Goal: Information Seeking & Learning: Learn about a topic

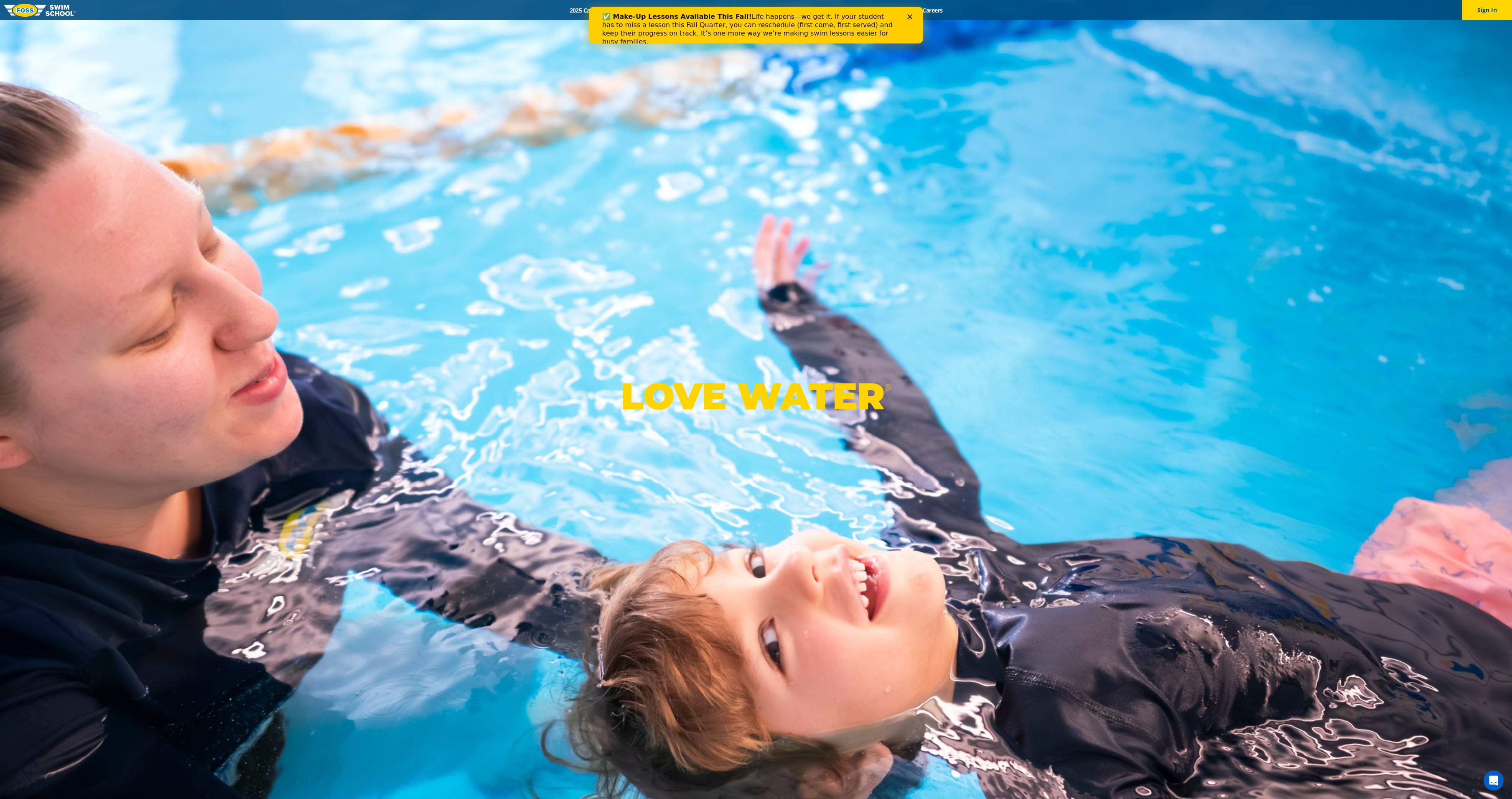
click at [914, 18] on div "Close" at bounding box center [911, 17] width 8 height 5
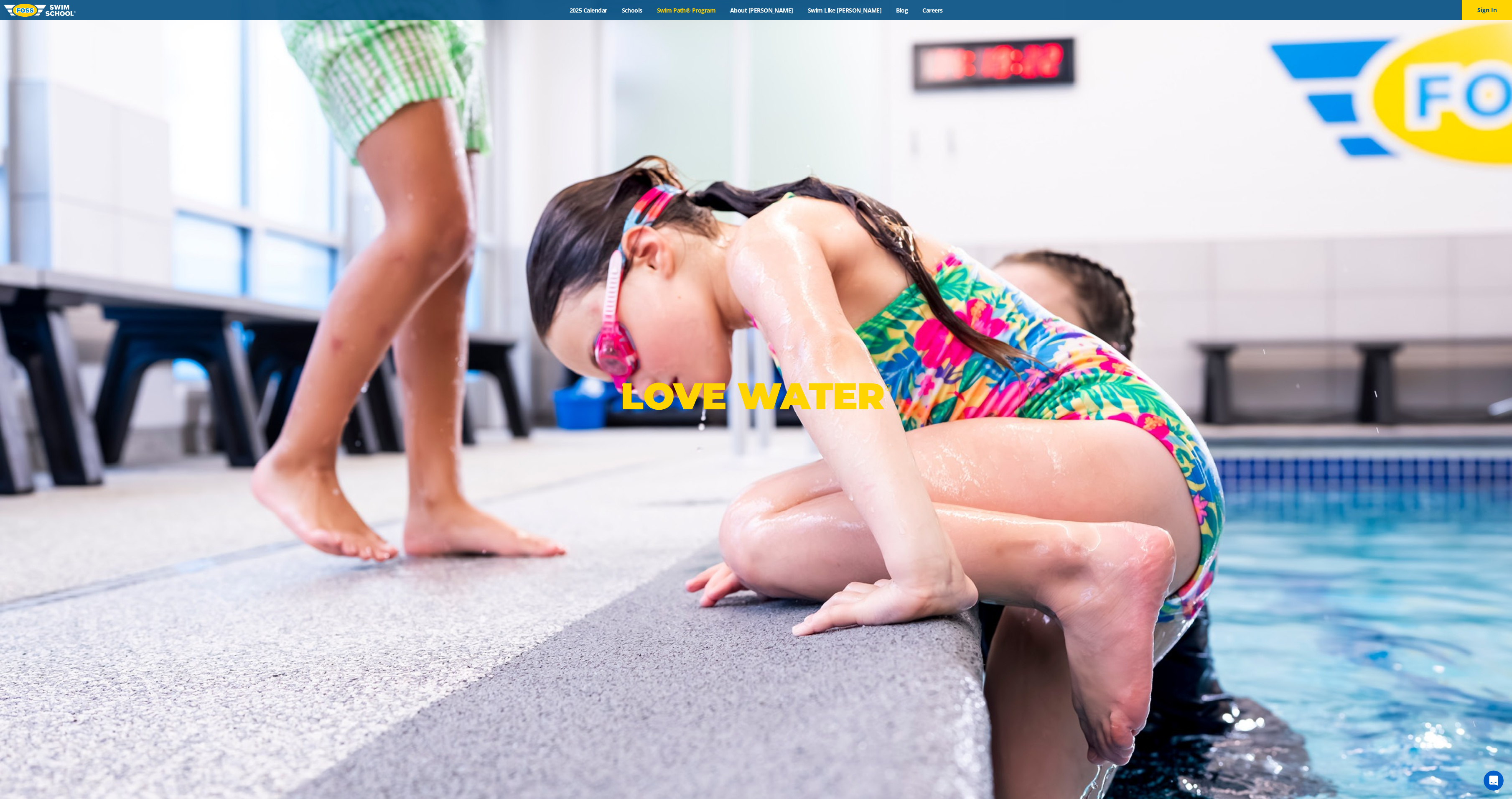
click at [715, 8] on link "Swim Path® Program" at bounding box center [686, 10] width 73 height 8
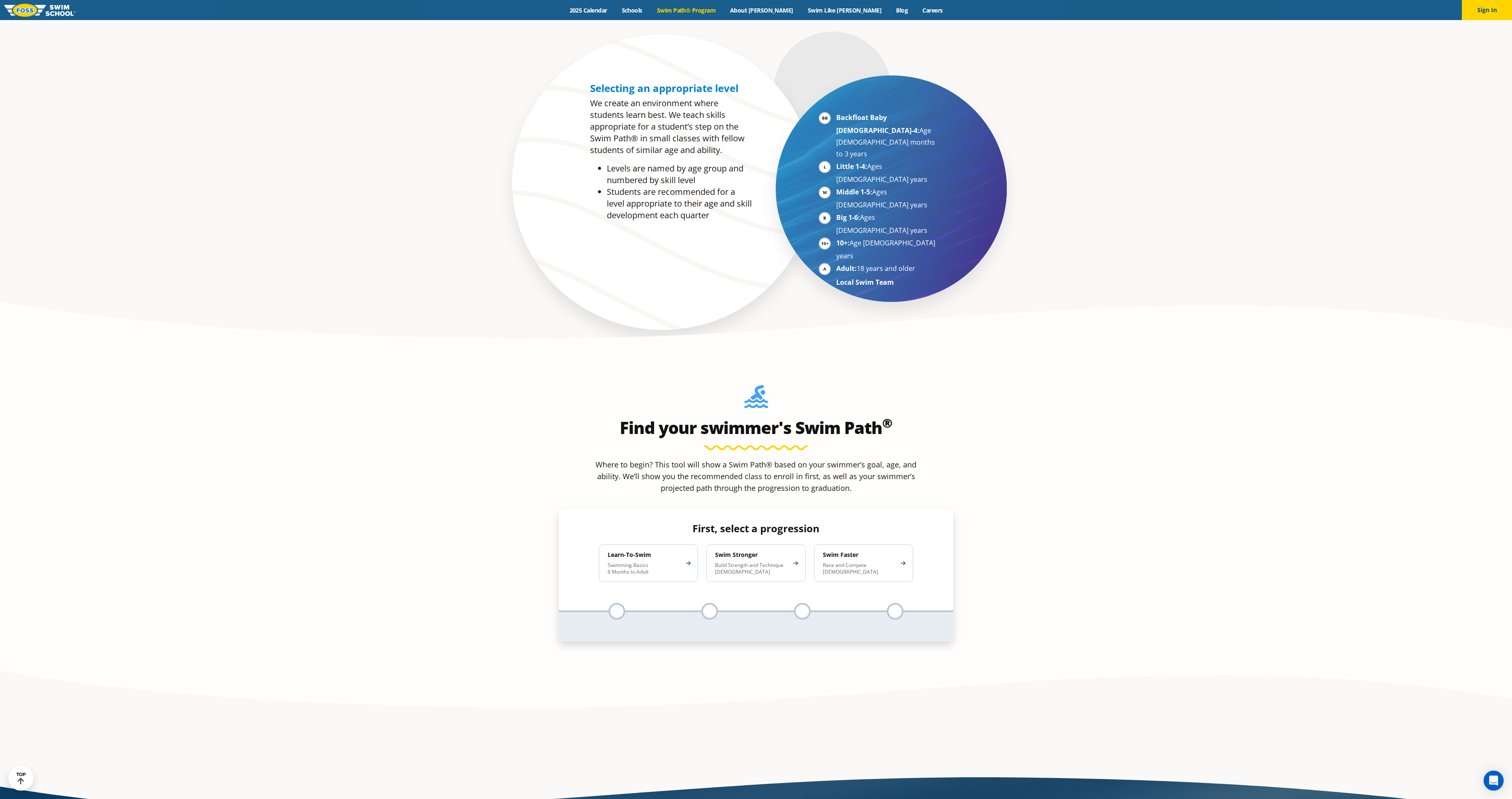
scroll to position [753, 0]
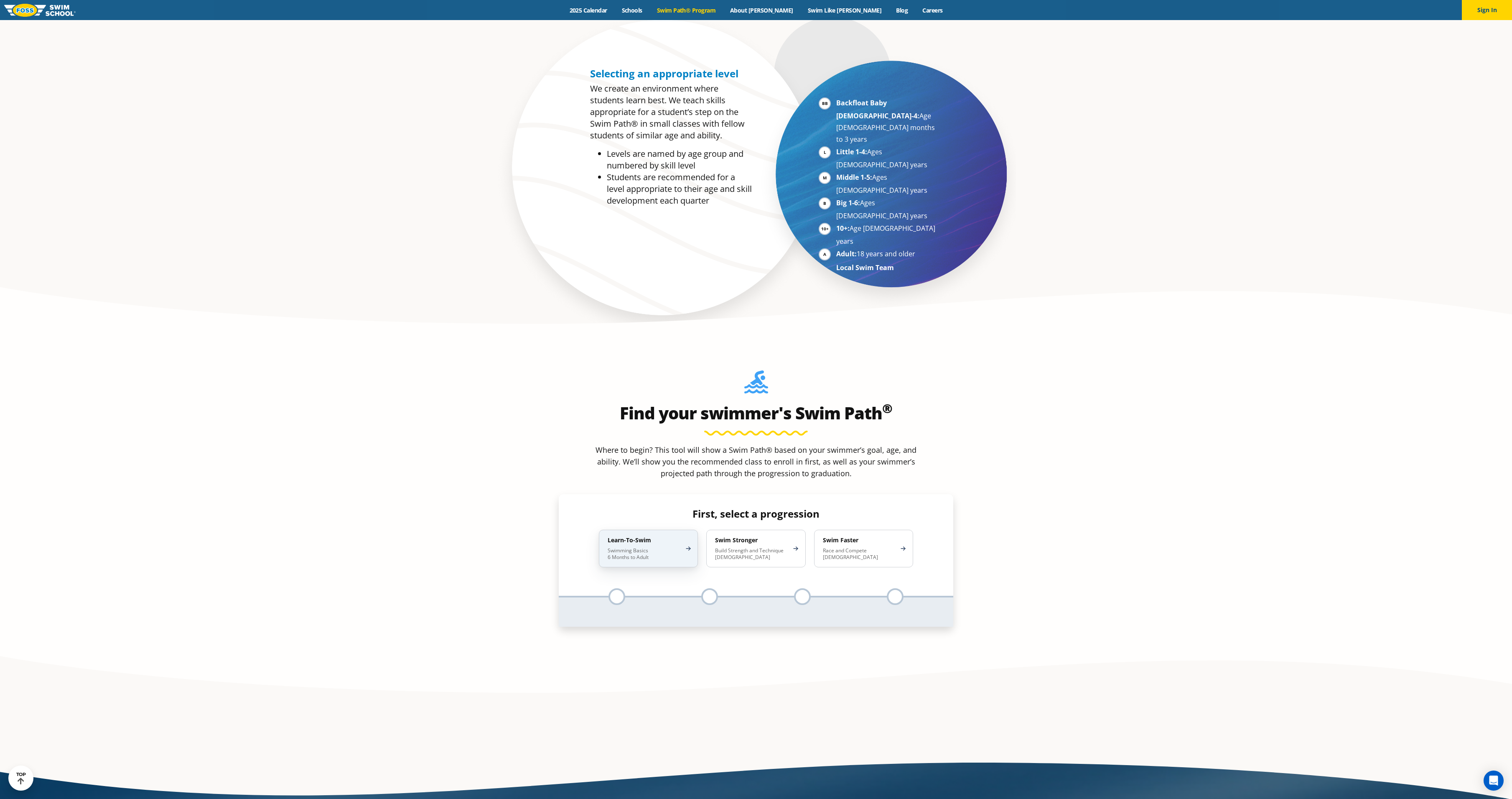
click at [645, 529] on div "Learn-To-Swim Swimming Basics 6 Months to Adult" at bounding box center [648, 548] width 99 height 38
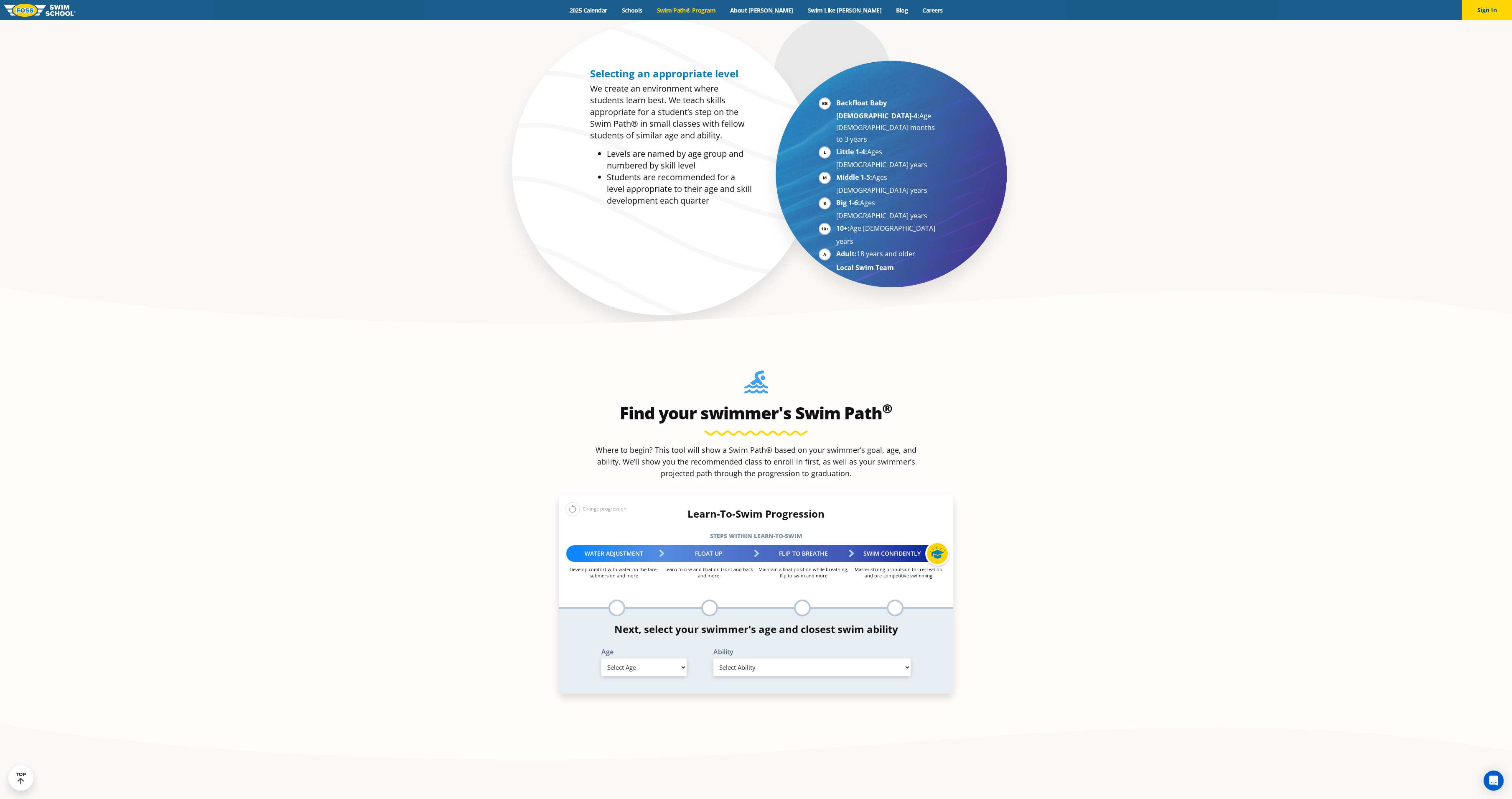
click at [645, 658] on select "Select Age 6 months - 1 year 1 year 2 years 3 years 4 years 5 years 6 years 7 y…" at bounding box center [644, 667] width 85 height 18
select select "2-years"
click at [601, 658] on select "Select Age 6 months - 1 year 1 year 2 years 3 years 4 years 5 years 6 years 7 y…" at bounding box center [644, 667] width 85 height 18
click at [749, 649] on div "Ability Select Ability First in-water experience Comfortable with water poured …" at bounding box center [812, 664] width 224 height 31
click at [754, 658] on select "Select Ability First in-water experience Comfortable with water poured over the…" at bounding box center [812, 667] width 197 height 18
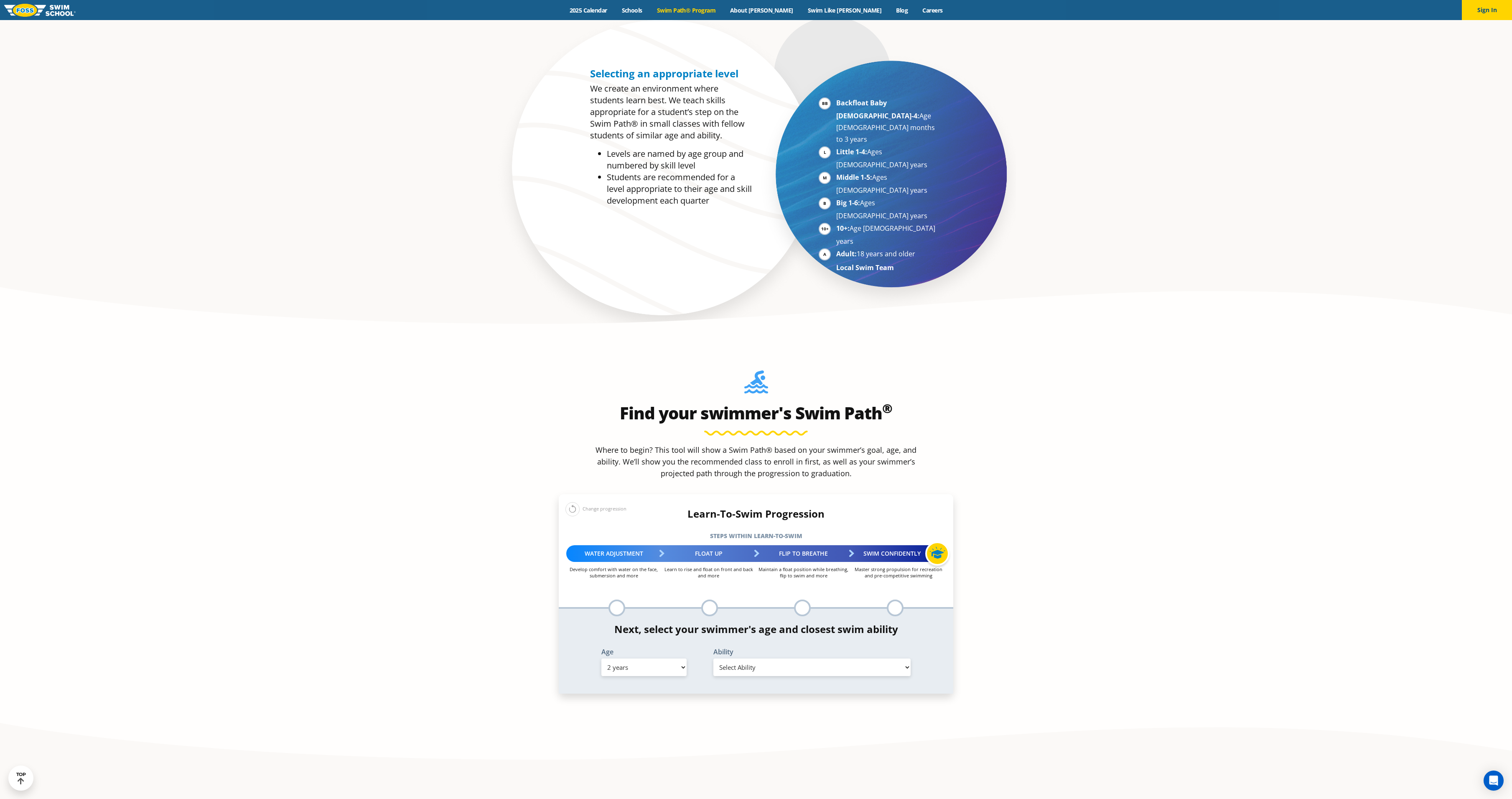
select select "2-years-first-in-water-experience"
click at [713, 658] on select "Select Ability First in-water experience Comfortable with water poured over the…" at bounding box center [812, 667] width 197 height 18
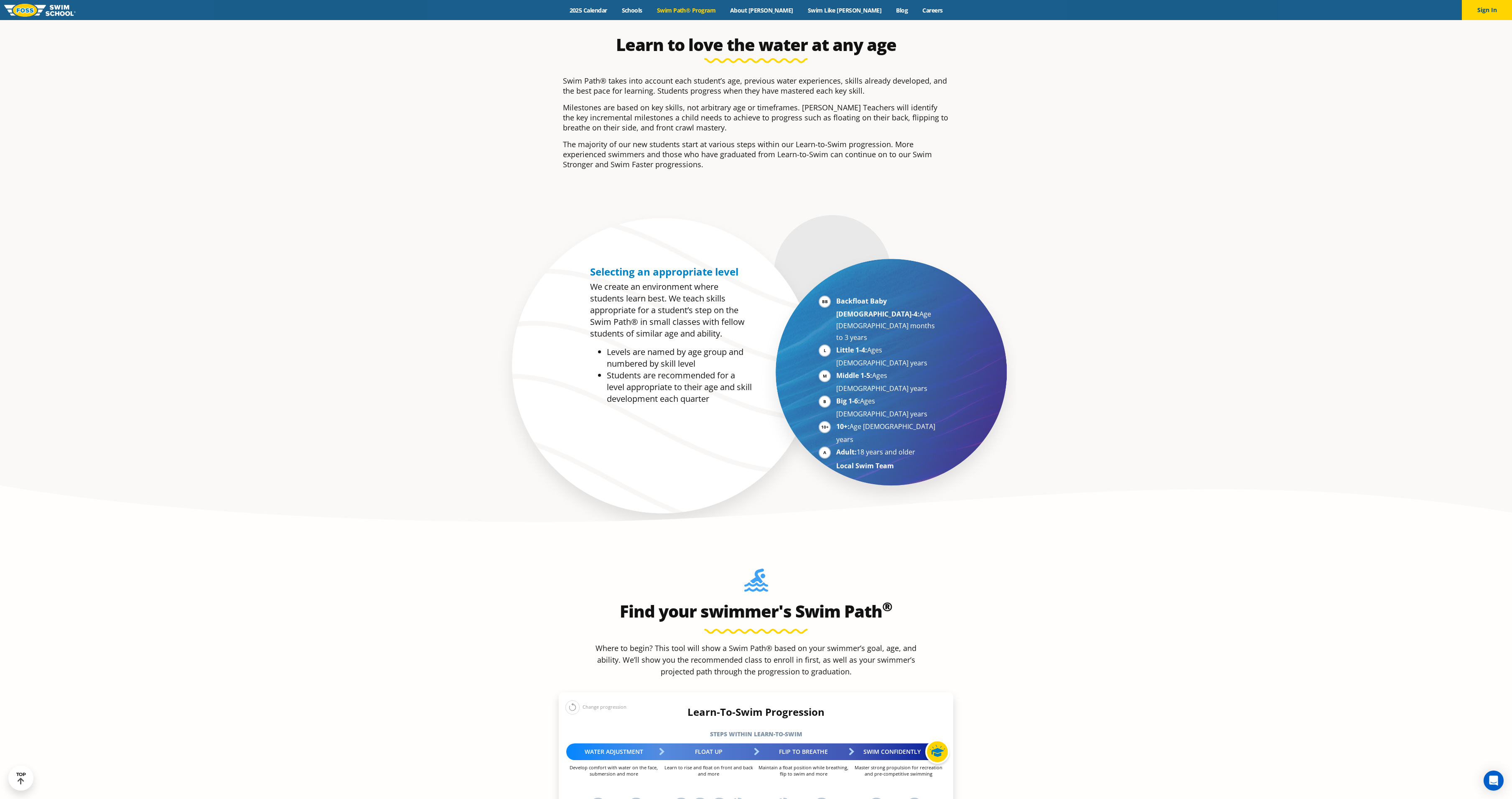
scroll to position [335, 0]
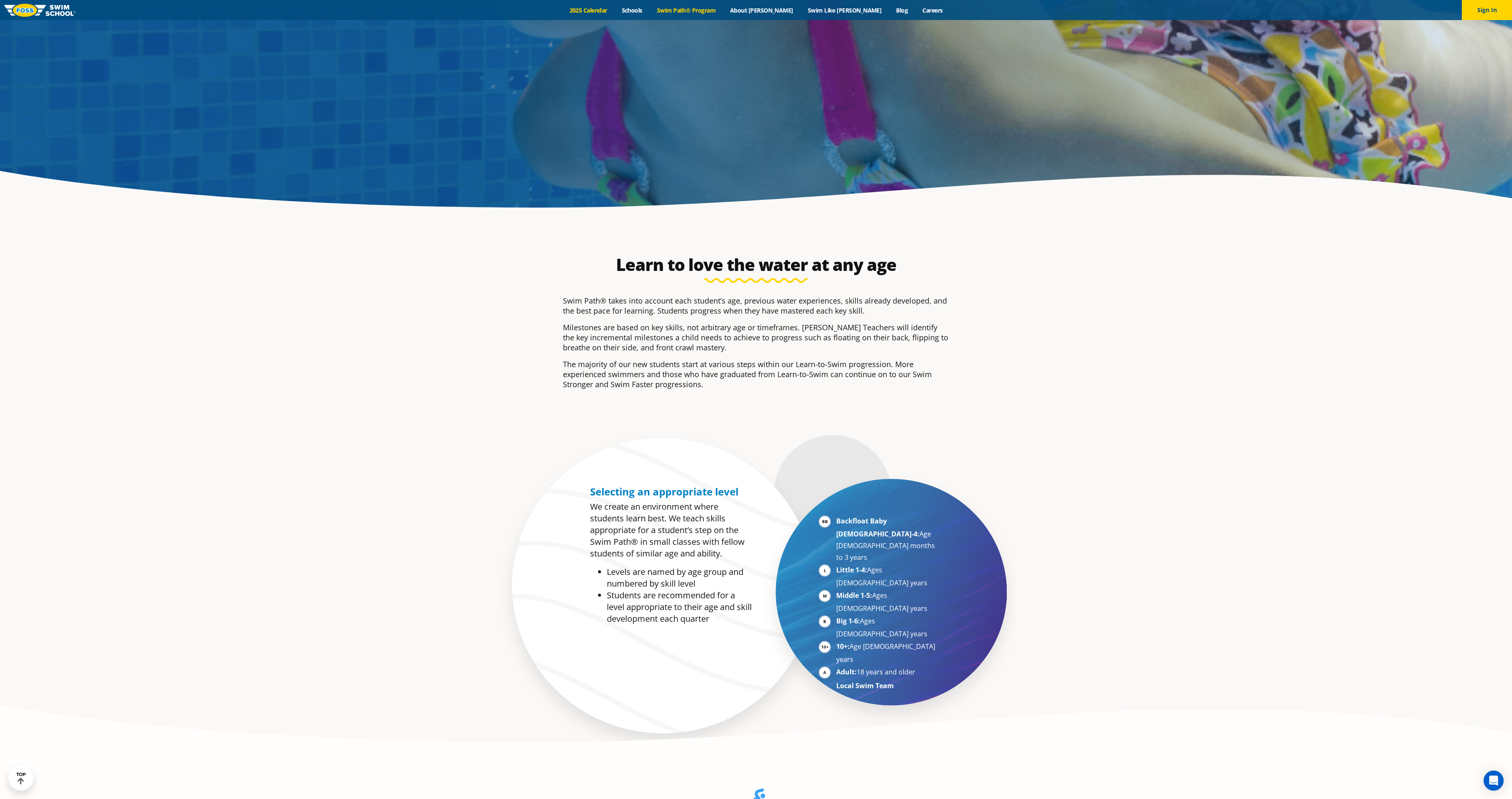
click at [614, 10] on link "2025 Calendar" at bounding box center [588, 10] width 52 height 8
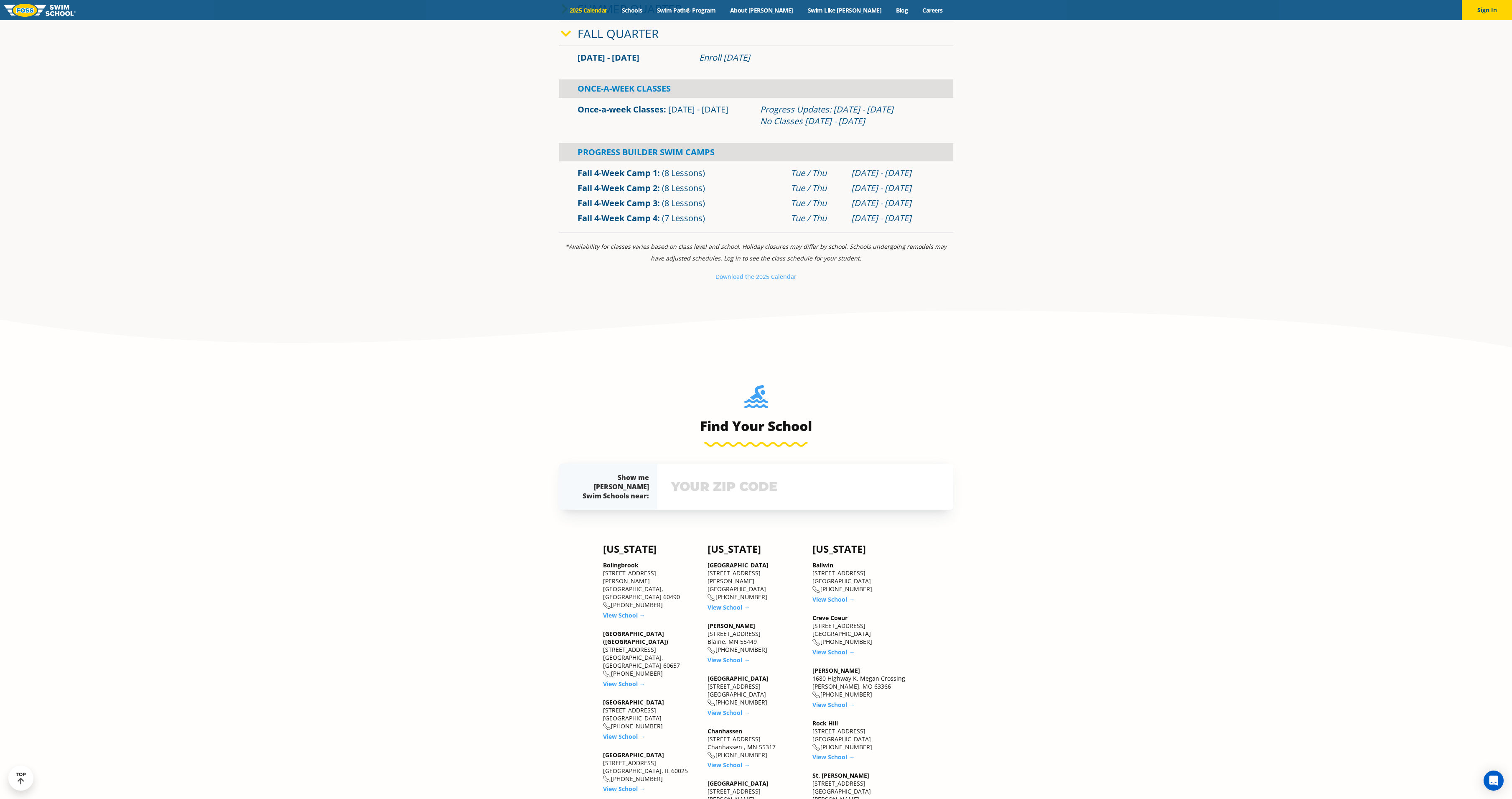
scroll to position [627, 0]
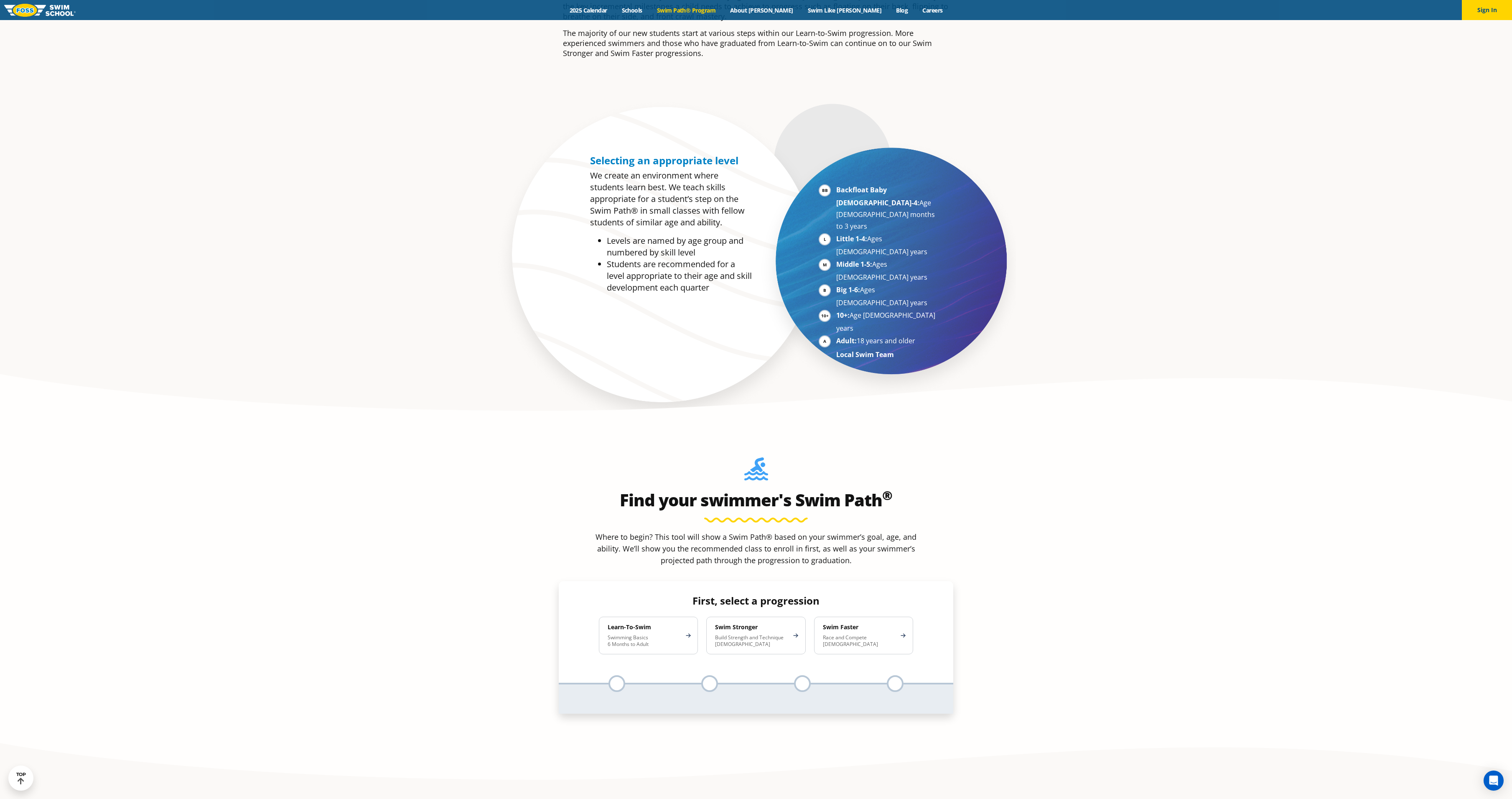
scroll to position [669, 0]
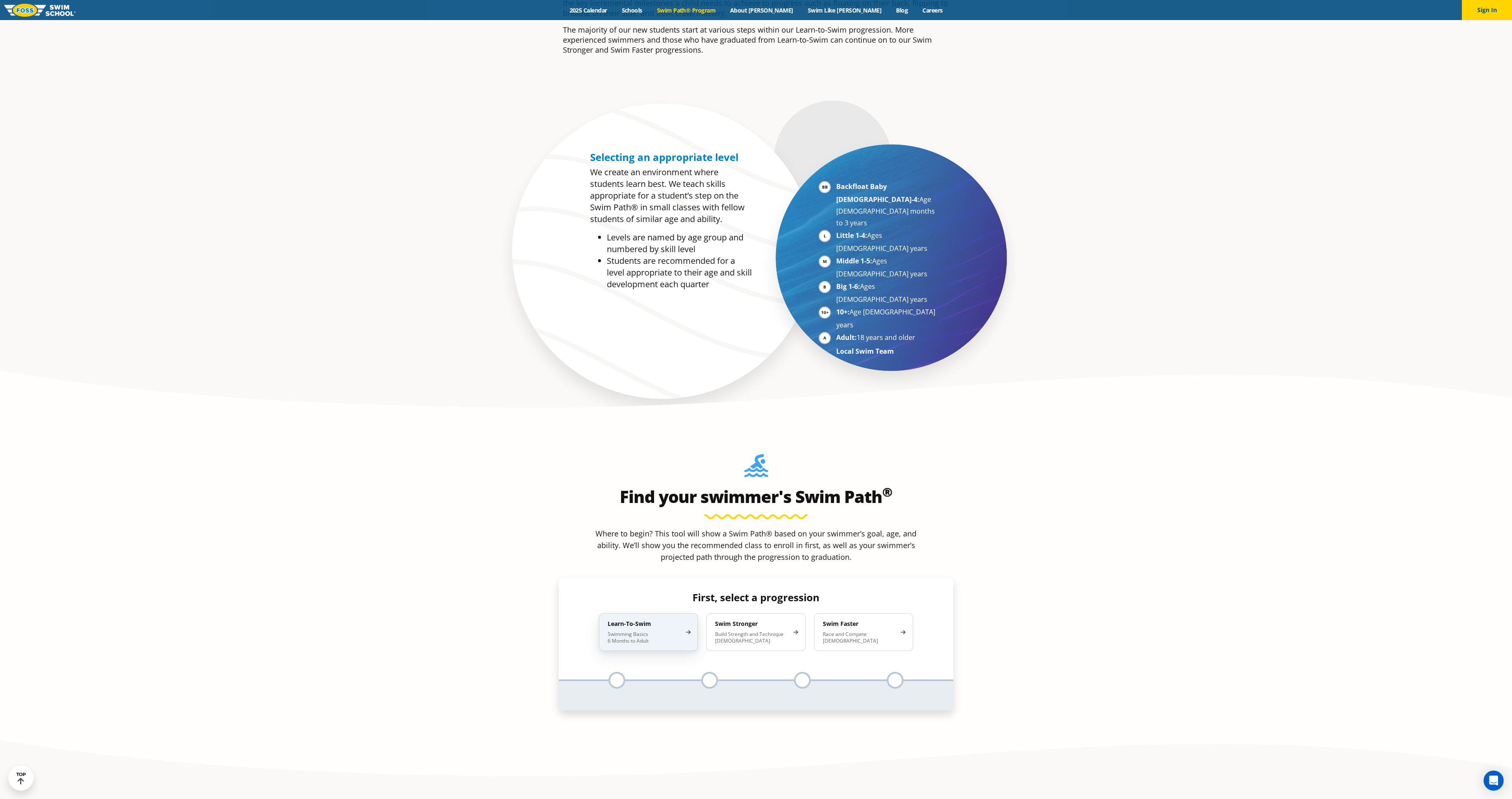
click at [657, 631] on p "Swimming Basics 6 Months to Adult" at bounding box center [644, 638] width 73 height 14
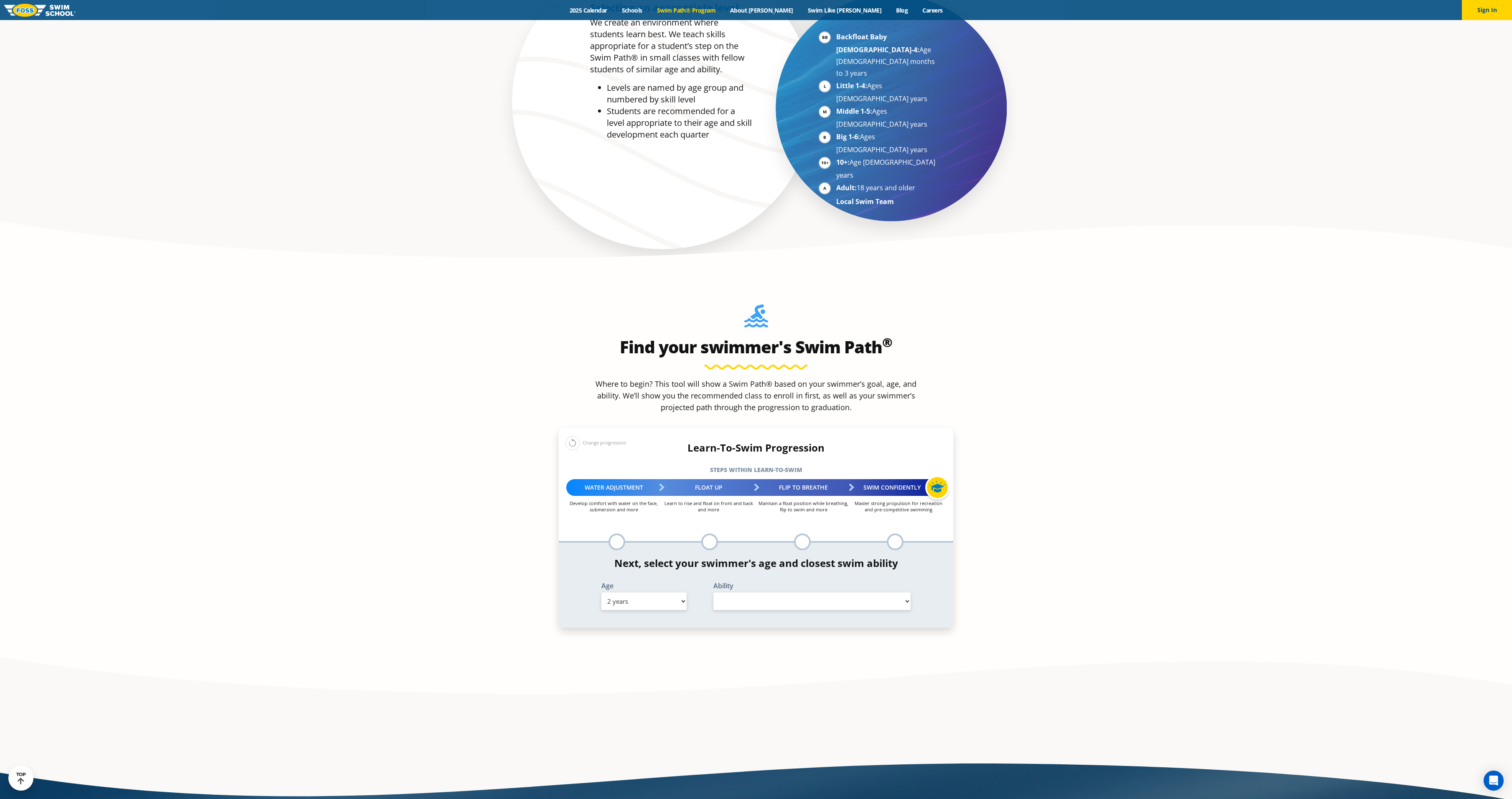
scroll to position [836, 0]
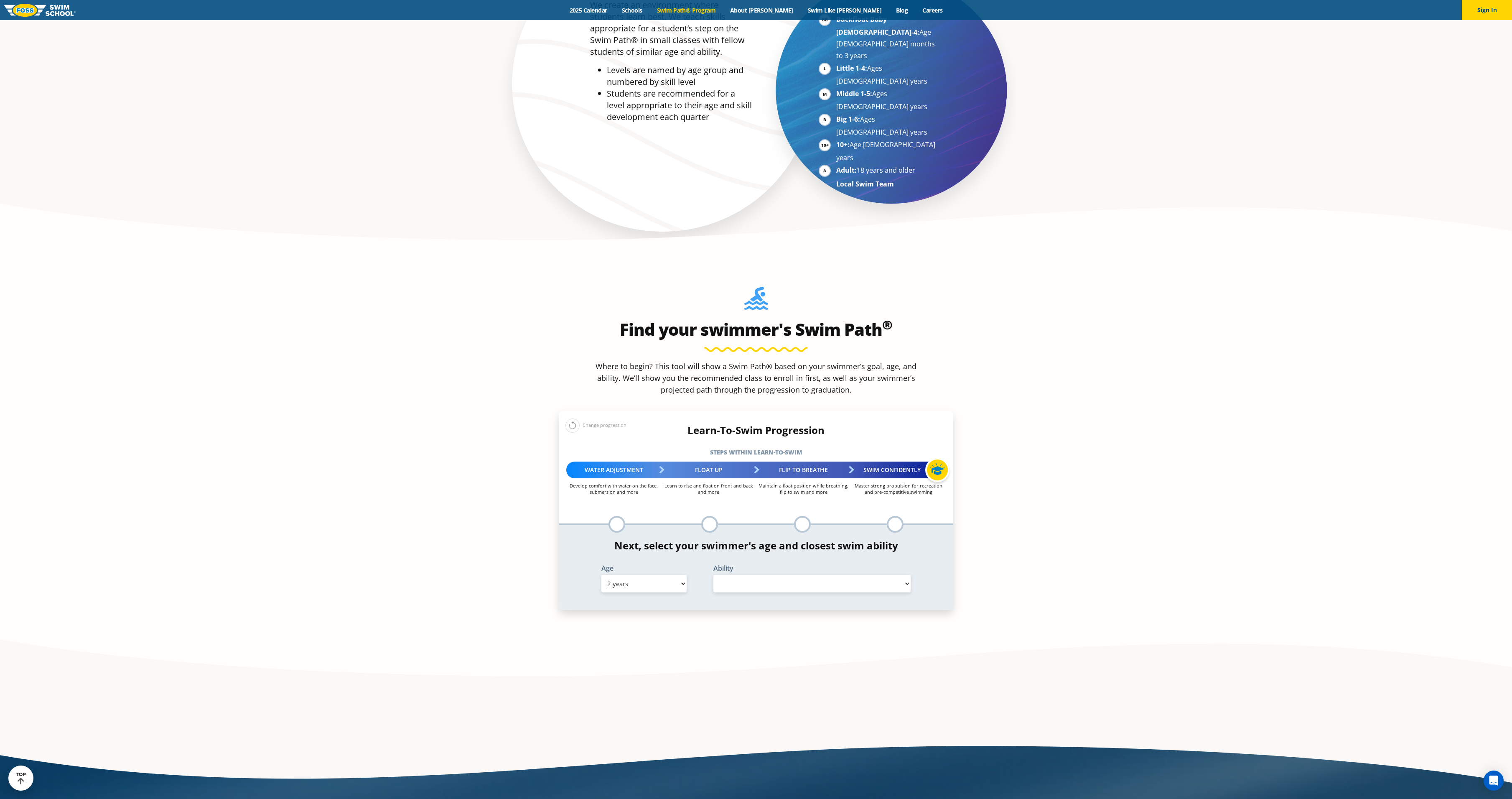
click at [785, 575] on select "Select Ability" at bounding box center [812, 583] width 197 height 18
select select "false"
click at [713, 575] on select "Select Ability" at bounding box center [812, 583] width 197 height 18
drag, startPoint x: 614, startPoint y: 400, endPoint x: 601, endPoint y: 462, distance: 63.3
click at [612, 462] on div "Water Adjustment" at bounding box center [614, 470] width 95 height 17
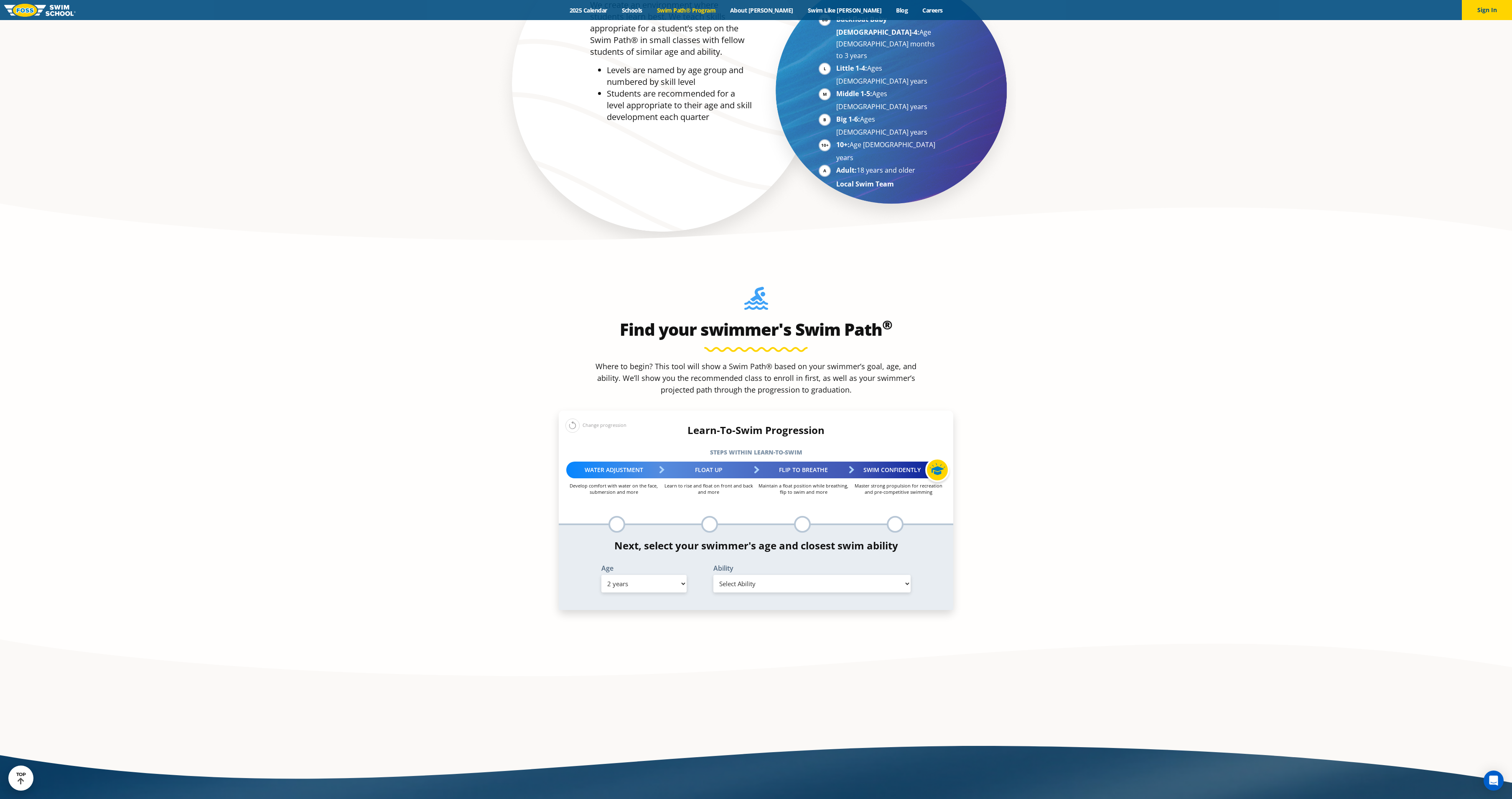
click at [621, 516] on div at bounding box center [617, 524] width 17 height 17
click at [627, 575] on select "Select Age [DEMOGRAPHIC_DATA] months - 1 year 1 year 2 years 3 years 4 years 5 …" at bounding box center [644, 583] width 85 height 18
click at [601, 575] on select "Select Age [DEMOGRAPHIC_DATA] months - 1 year 1 year 2 years 3 years 4 years 5 …" at bounding box center [644, 583] width 85 height 18
click at [782, 575] on select "Select Ability" at bounding box center [812, 583] width 197 height 18
click at [776, 516] on ul "Enter your swimmer's age and skill level to reveal your swim path" at bounding box center [802, 524] width 93 height 17
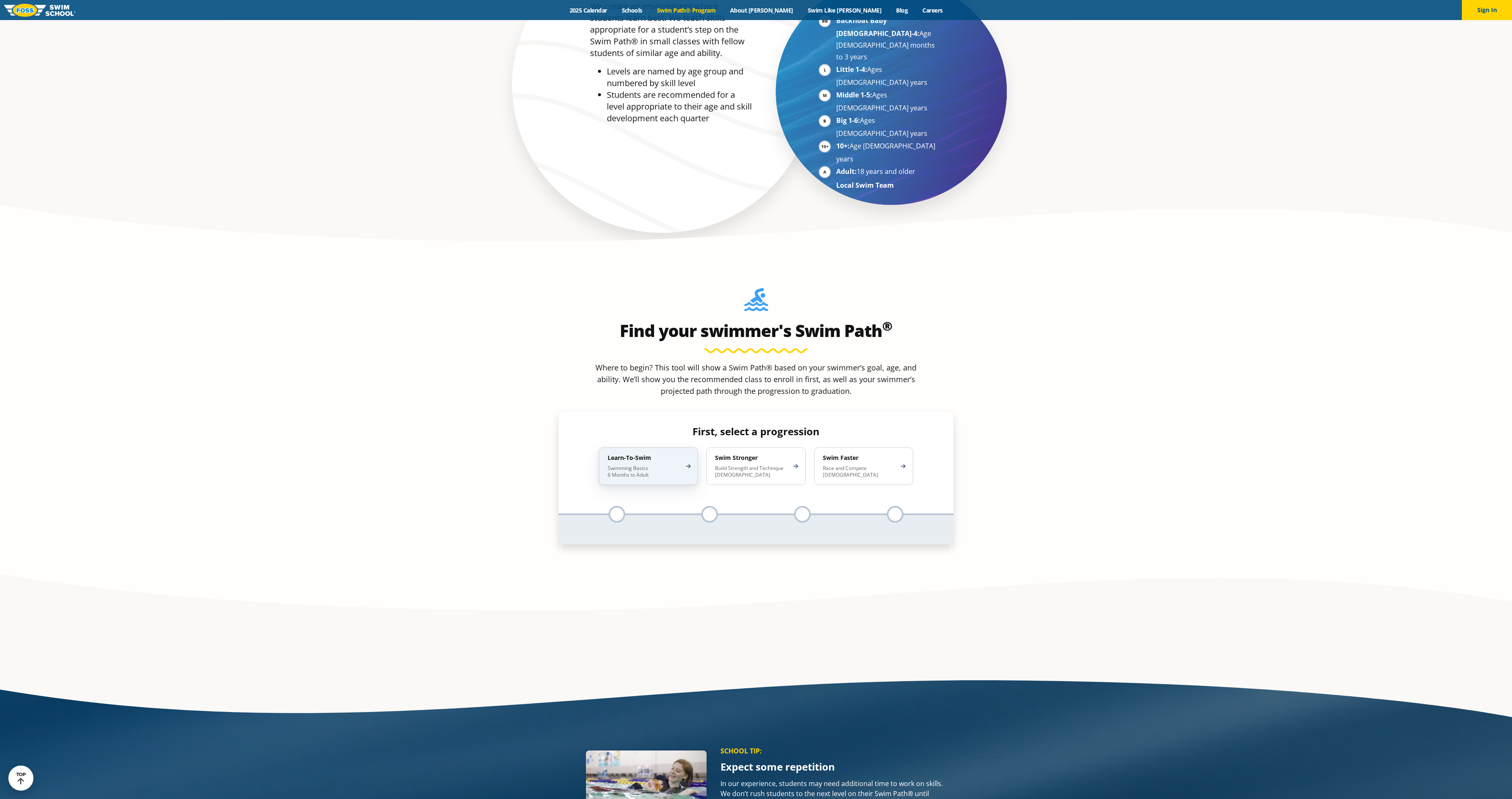
click at [647, 454] on h4 "Learn-To-Swim" at bounding box center [644, 458] width 73 height 8
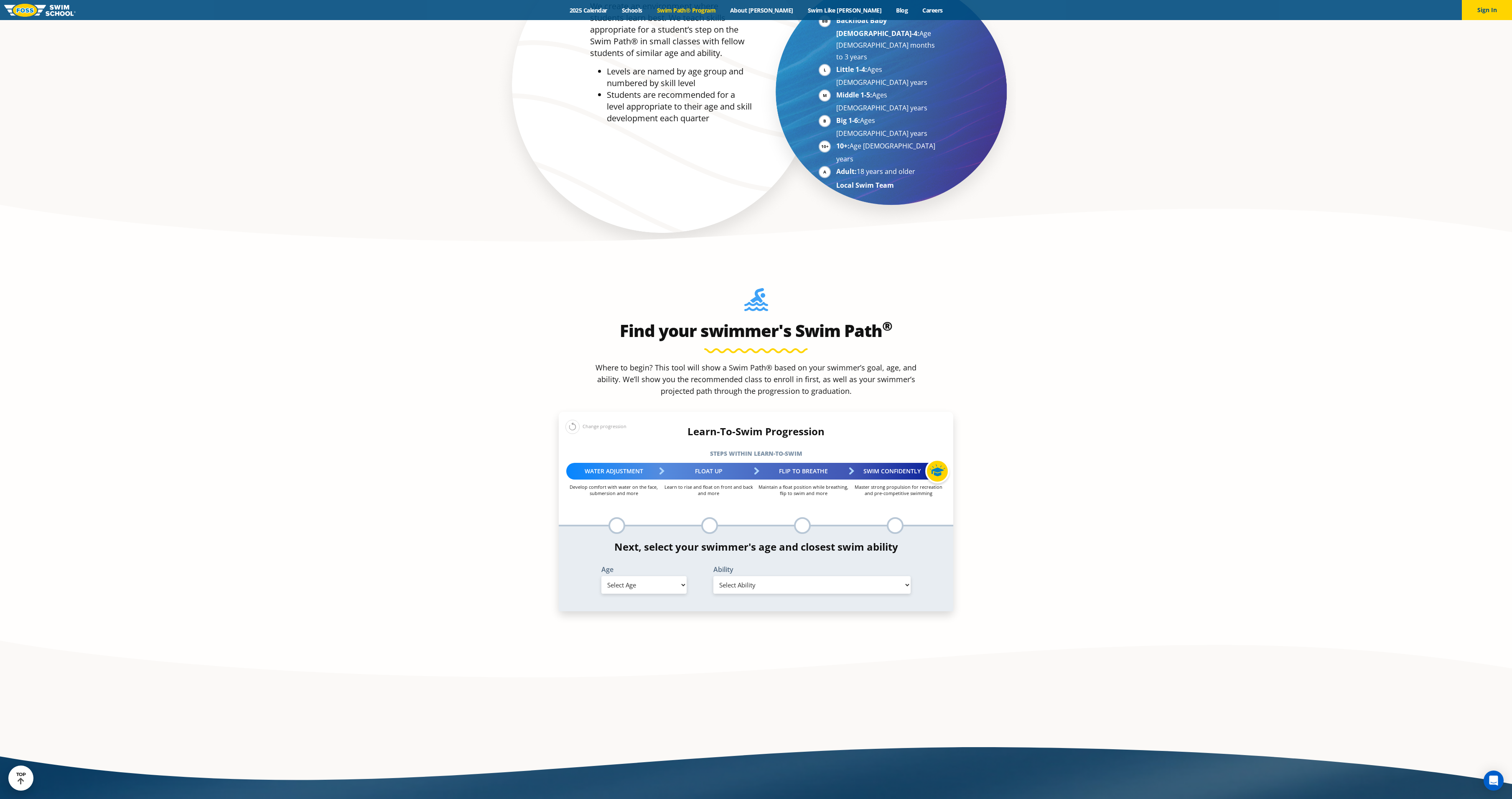
drag, startPoint x: 611, startPoint y: 457, endPoint x: 623, endPoint y: 464, distance: 13.9
click at [611, 517] on div at bounding box center [617, 526] width 17 height 17
click at [652, 566] on div "Age Select Age 6 months - 1 year 1 year 2 years 3 years 4 years 5 years 6 years…" at bounding box center [644, 581] width 112 height 31
drag, startPoint x: 640, startPoint y: 515, endPoint x: 644, endPoint y: 521, distance: 7.2
click at [640, 576] on select "Select Age 6 months - 1 year 1 year 2 years 3 years 4 years 5 years 6 years 7 y…" at bounding box center [644, 585] width 85 height 18
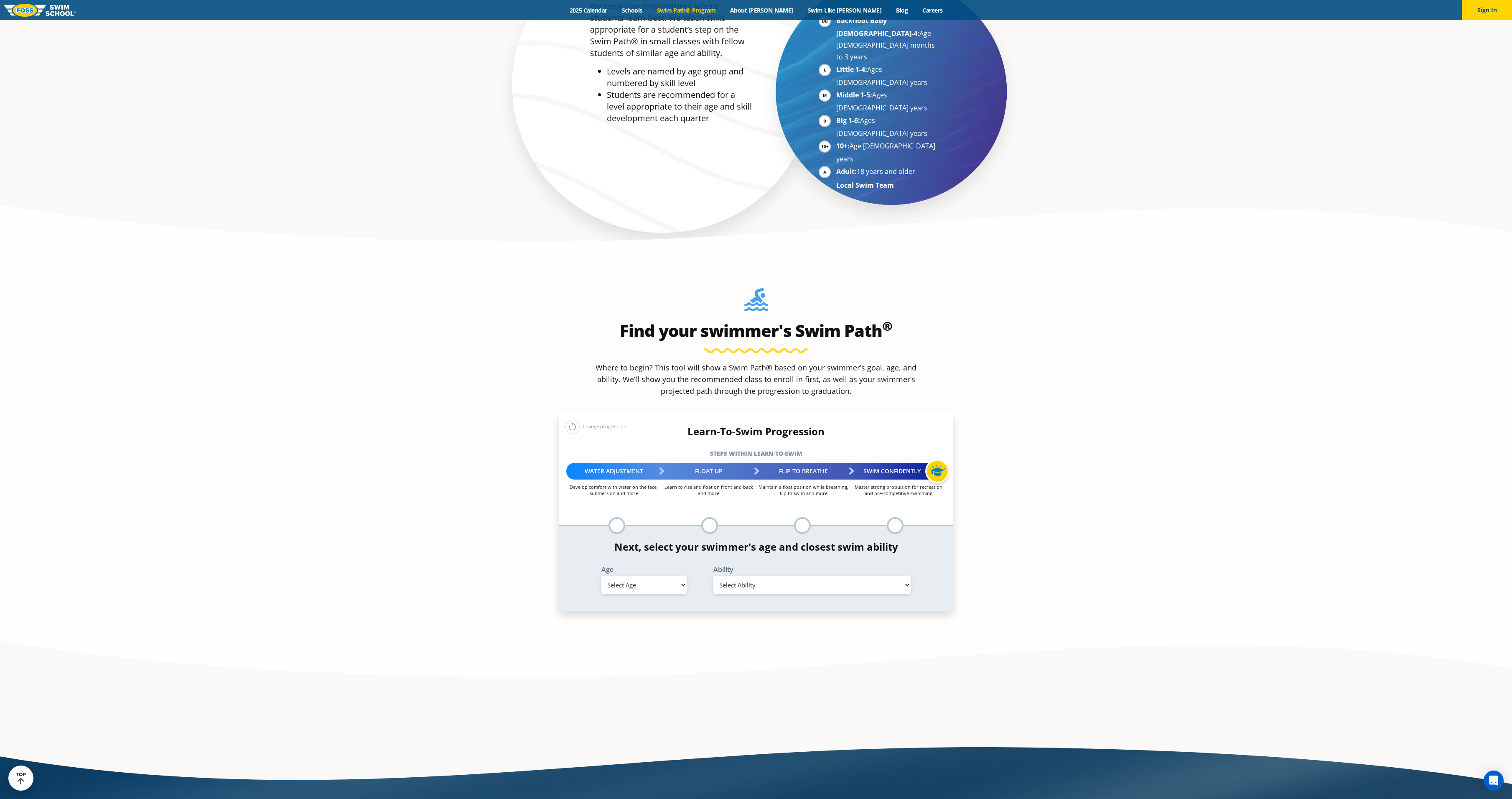
select select "2-years"
click at [601, 576] on select "Select Age 6 months - 1 year 1 year 2 years 3 years 4 years 5 years 6 years 7 y…" at bounding box center [644, 585] width 85 height 18
click at [734, 576] on select "Select Ability First in-water experience Comfortable with water poured over the…" at bounding box center [812, 585] width 197 height 18
click at [713, 576] on select "Select Ability First in-water experience Comfortable with water poured over the…" at bounding box center [812, 585] width 197 height 18
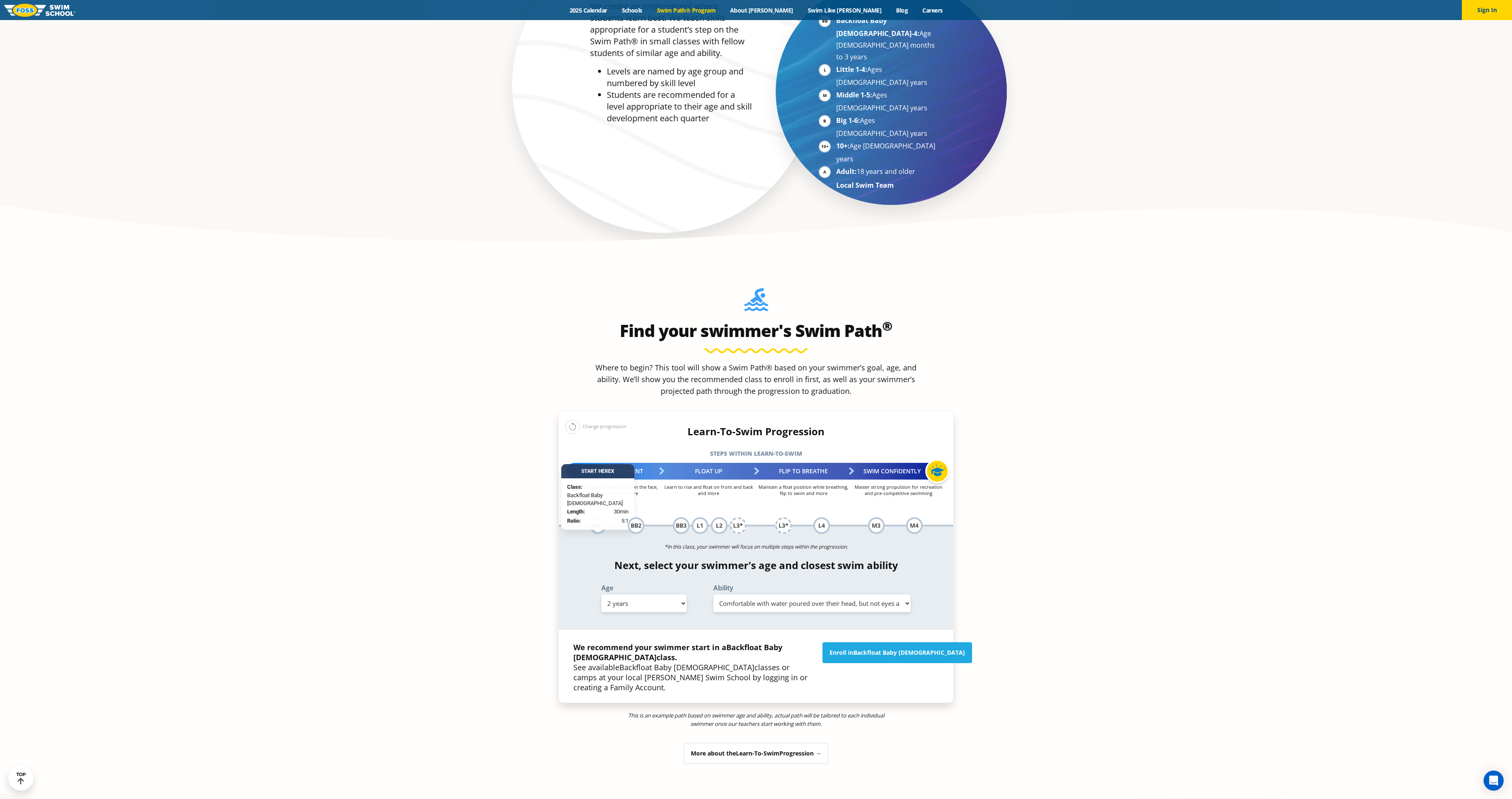
click at [730, 595] on select "Select Ability First in-water experience Comfortable with water poured over the…" at bounding box center [812, 603] width 197 height 18
click at [713, 595] on select "Select Ability First in-water experience Comfortable with water poured over the…" at bounding box center [812, 603] width 197 height 18
click at [764, 595] on select "Select Ability First in-water experience Comfortable with water poured over the…" at bounding box center [812, 603] width 197 height 18
click at [713, 595] on select "Select Ability First in-water experience Comfortable with water poured over the…" at bounding box center [812, 603] width 197 height 18
click at [731, 595] on select "Select Ability First in-water experience Comfortable with water poured over the…" at bounding box center [812, 603] width 197 height 18
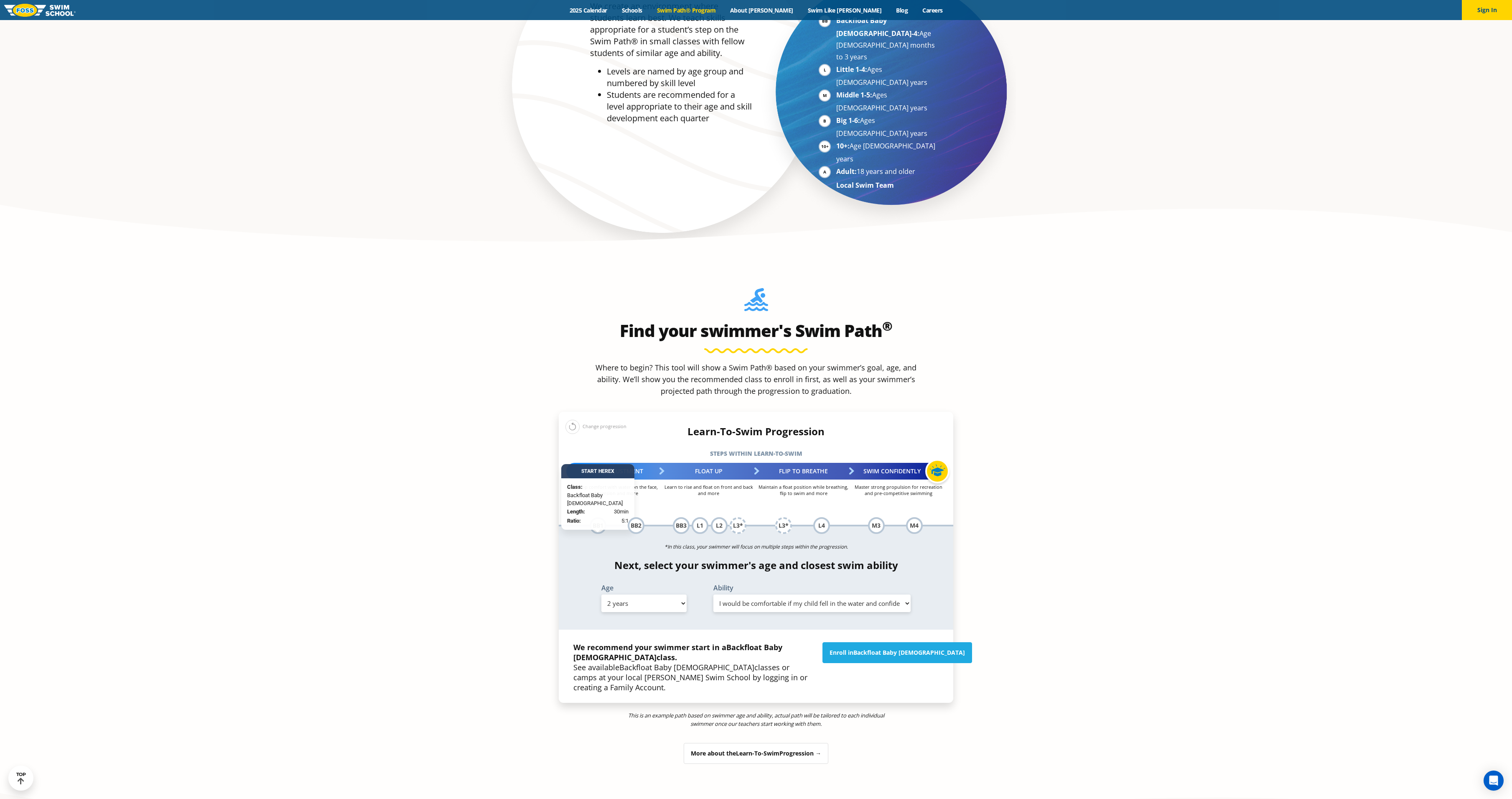
click at [713, 595] on select "Select Ability First in-water experience Comfortable with water poured over the…" at bounding box center [812, 603] width 197 height 18
drag, startPoint x: 744, startPoint y: 540, endPoint x: 744, endPoint y: 545, distance: 5.0
click at [744, 595] on select "Select Ability First in-water experience Comfortable with water poured over the…" at bounding box center [812, 603] width 197 height 18
click at [713, 595] on select "Select Ability First in-water experience Comfortable with water poured over the…" at bounding box center [812, 603] width 197 height 18
click at [739, 595] on select "Select Ability First in-water experience Comfortable with water poured over the…" at bounding box center [812, 603] width 197 height 18
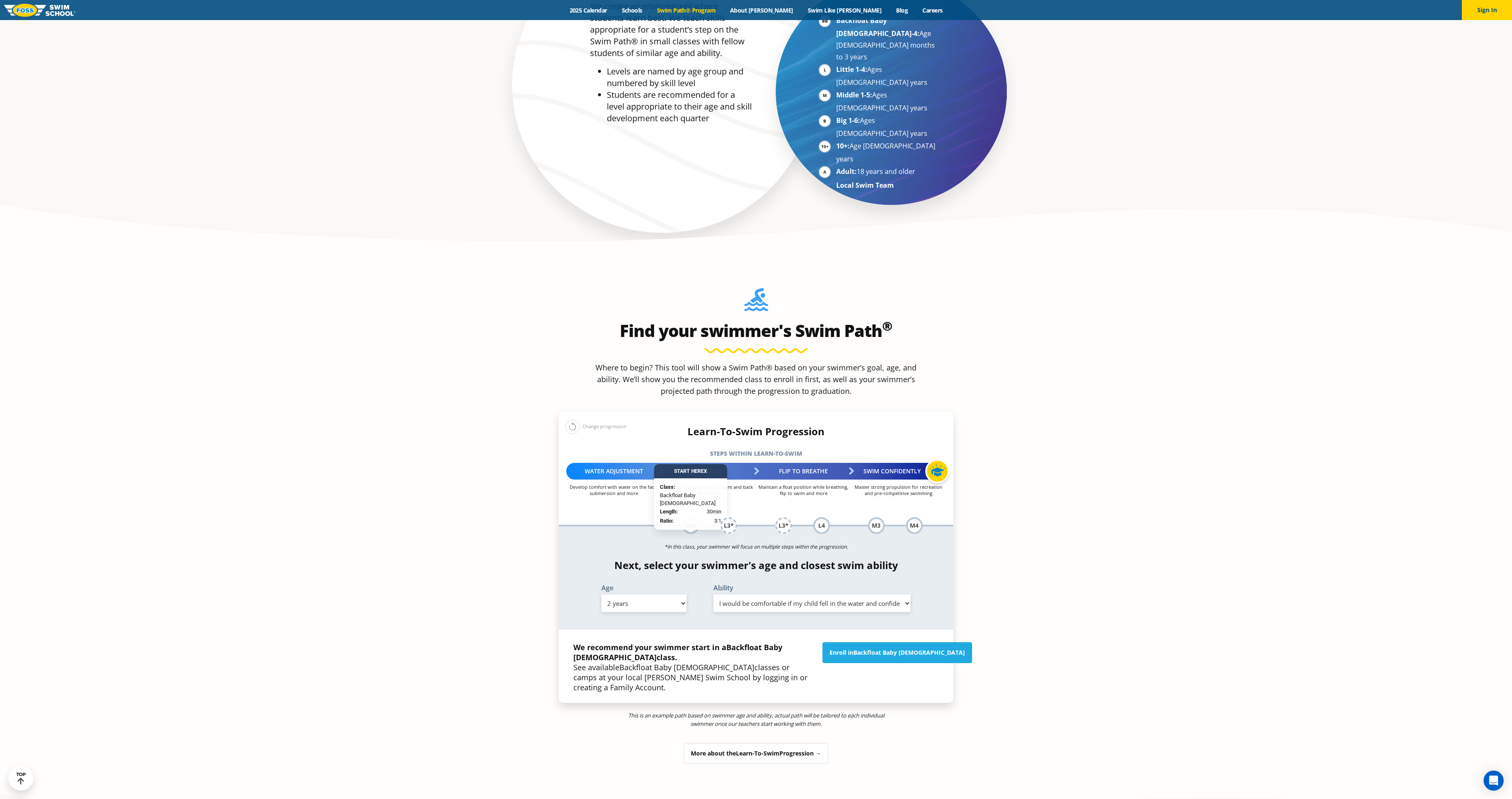
select select "2-years-comfortable-with-water-poured-over-their-head-but-not-eyes-and-ears"
click at [713, 595] on select "Select Ability First in-water experience Comfortable with water poured over the…" at bounding box center [812, 603] width 197 height 18
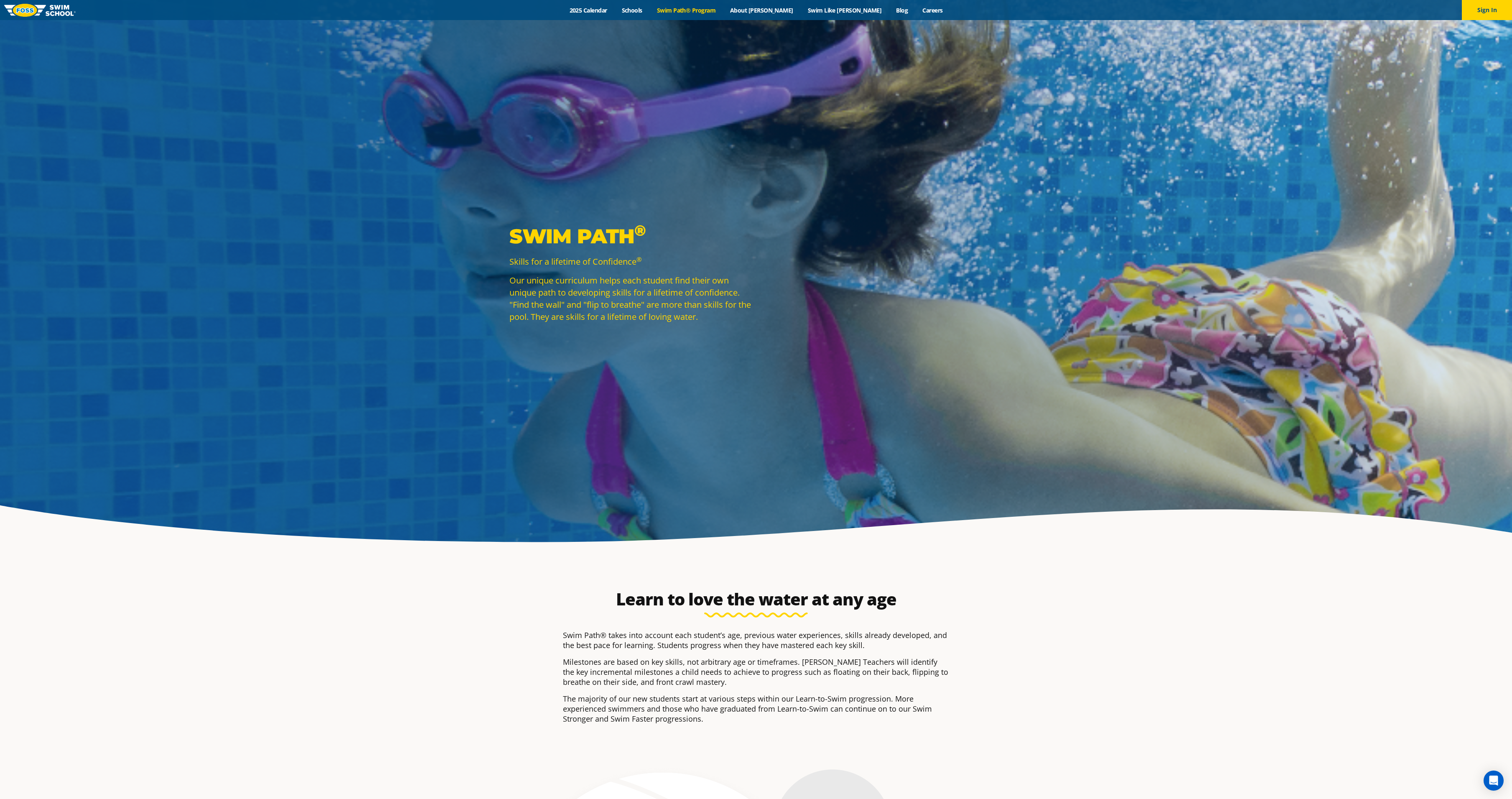
click at [20, 5] on img at bounding box center [40, 10] width 72 height 13
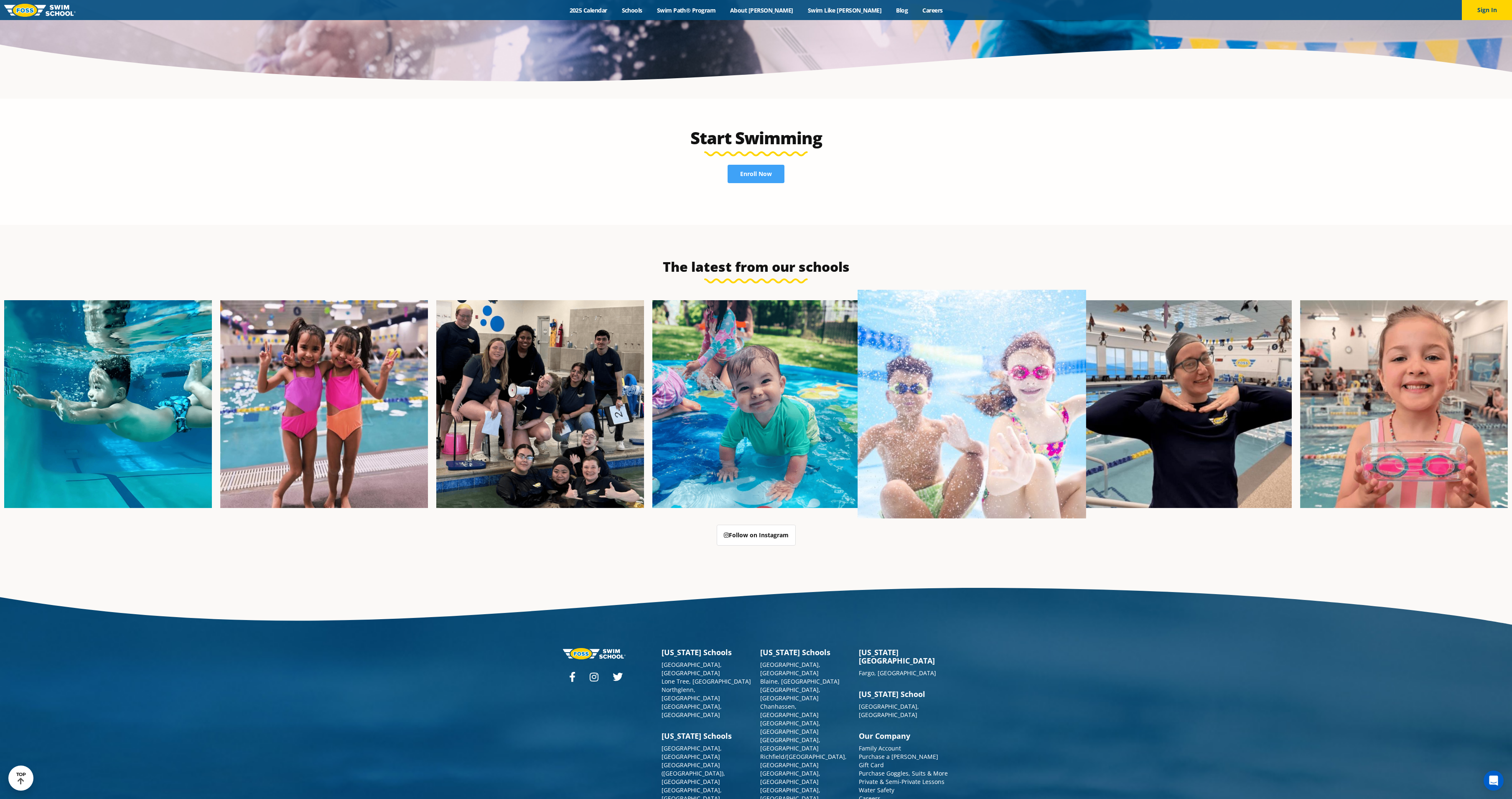
scroll to position [2282, 0]
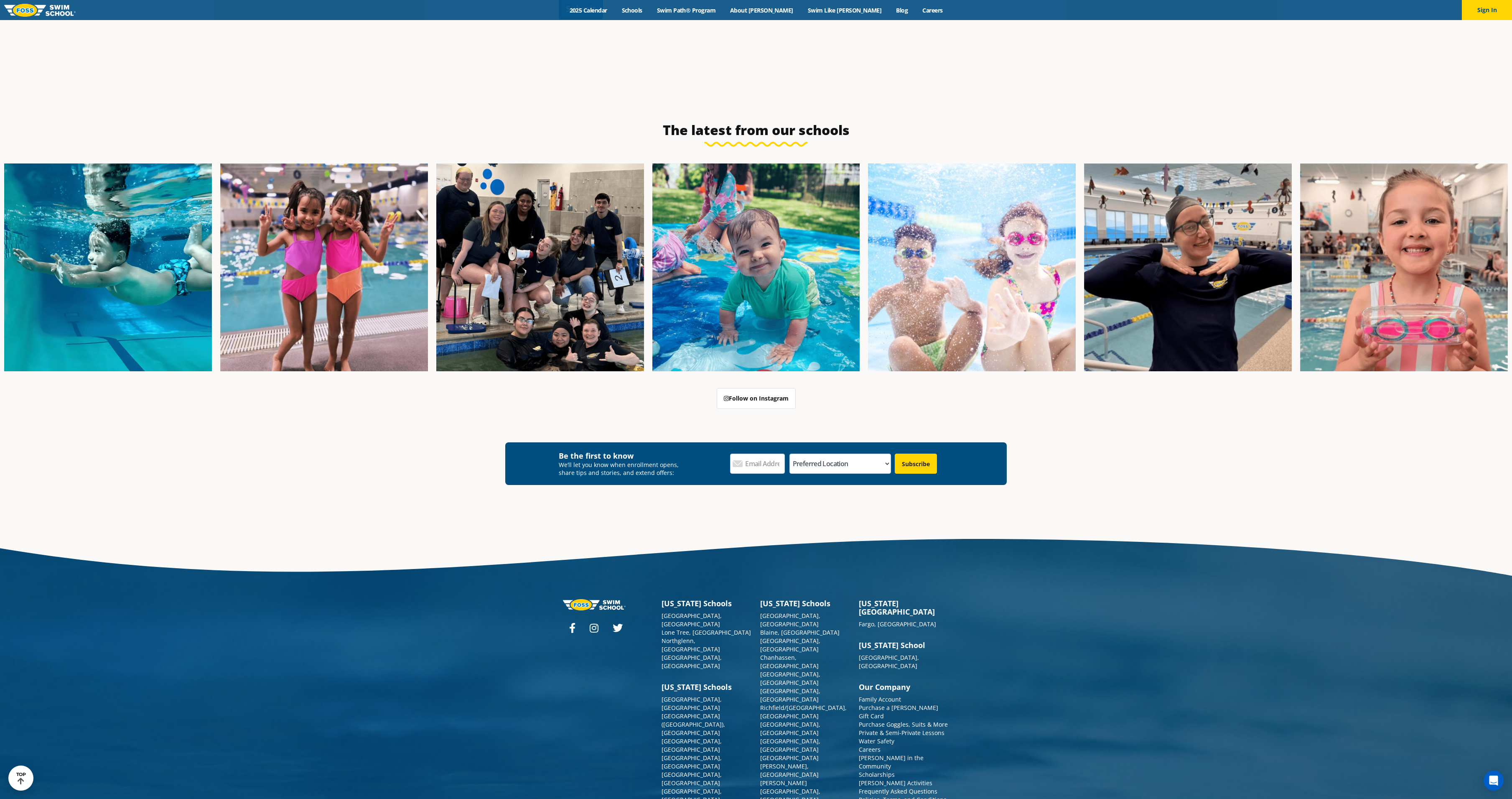
scroll to position [1003, 0]
